Goal: Task Accomplishment & Management: Use online tool/utility

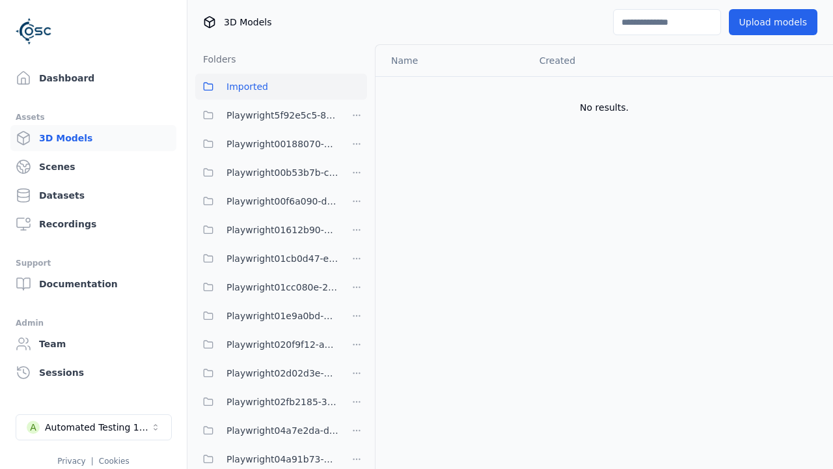
scroll to position [31553, 0]
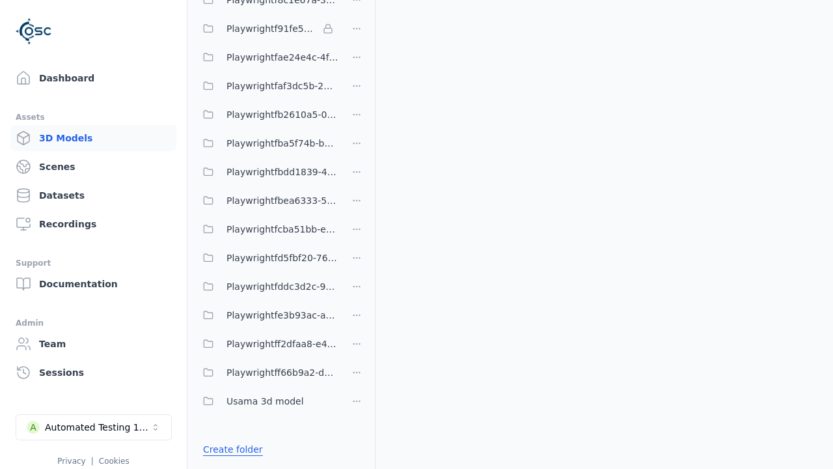
click at [230, 449] on link "Create folder" at bounding box center [233, 448] width 60 height 13
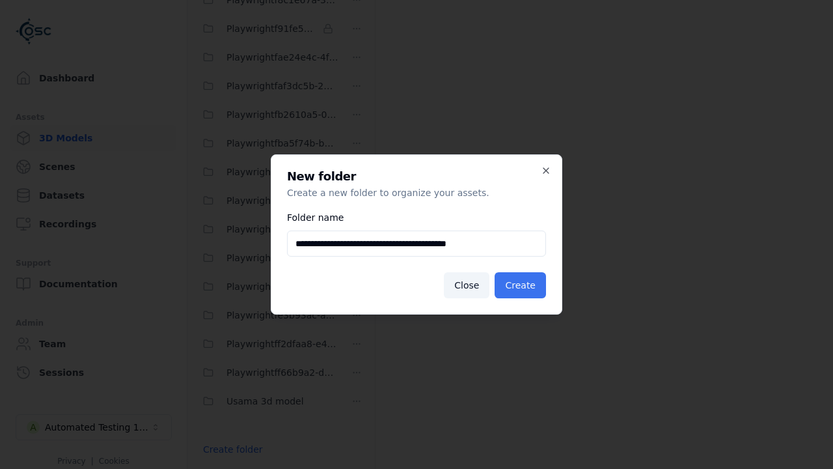
type input "**********"
click at [522, 285] on button "Create" at bounding box center [520, 285] width 51 height 26
